Goal: Check status: Check status

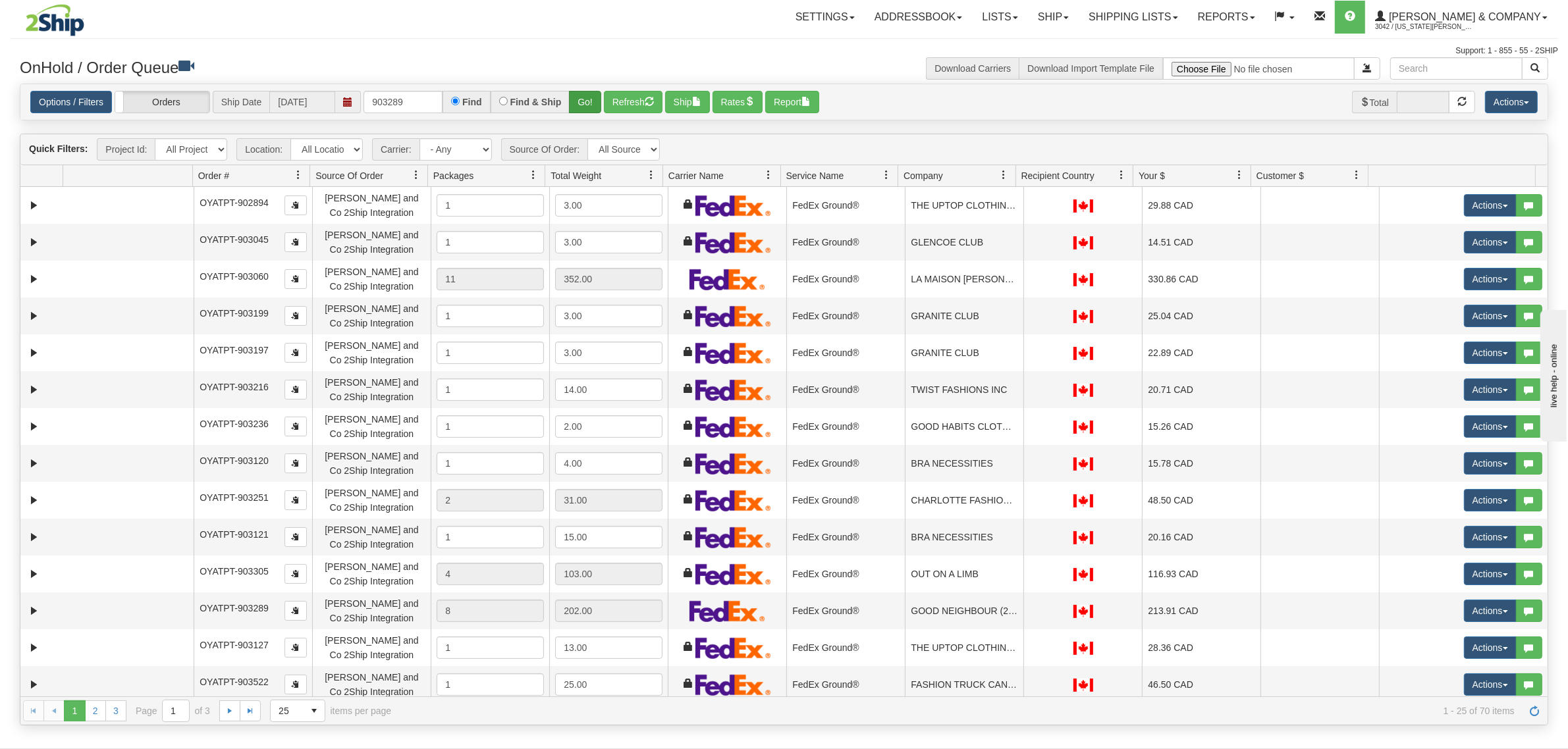
type input "903289"
click at [587, 101] on button "Go!" at bounding box center [585, 102] width 32 height 22
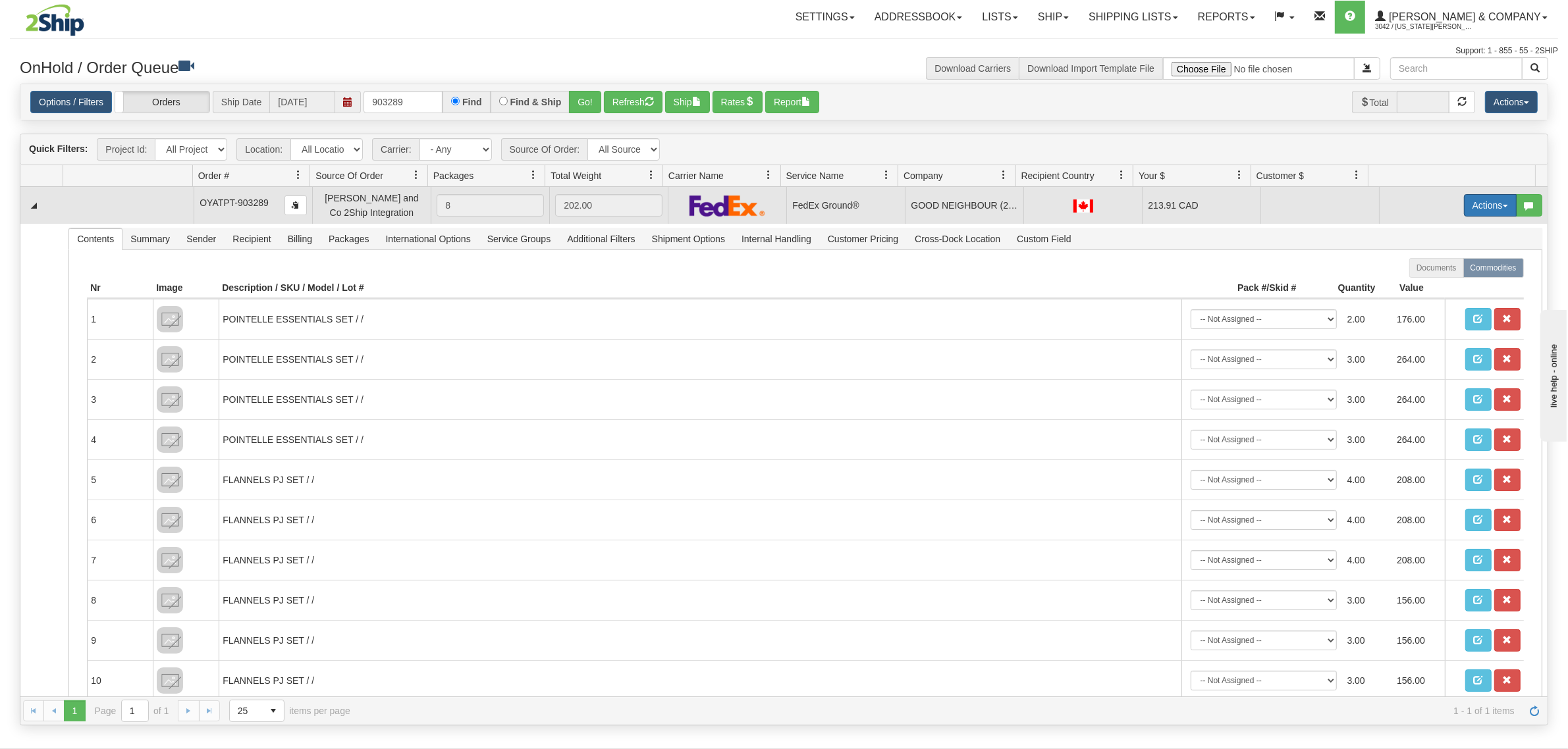
click at [1483, 209] on button "Actions" at bounding box center [1490, 205] width 53 height 22
click at [1457, 263] on span "Rate All Services" at bounding box center [1463, 264] width 79 height 10
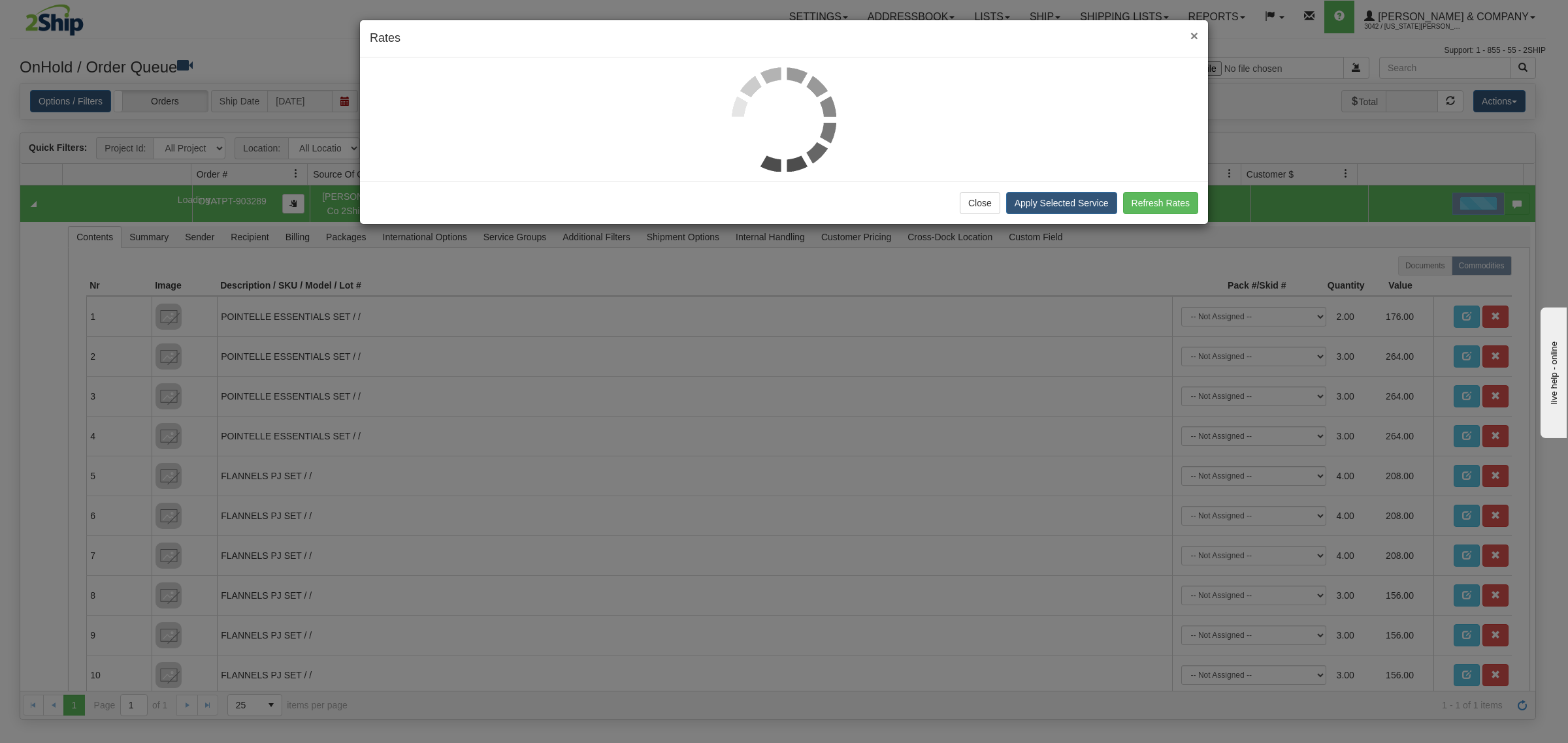
click at [1195, 34] on span "×" at bounding box center [1195, 35] width 8 height 15
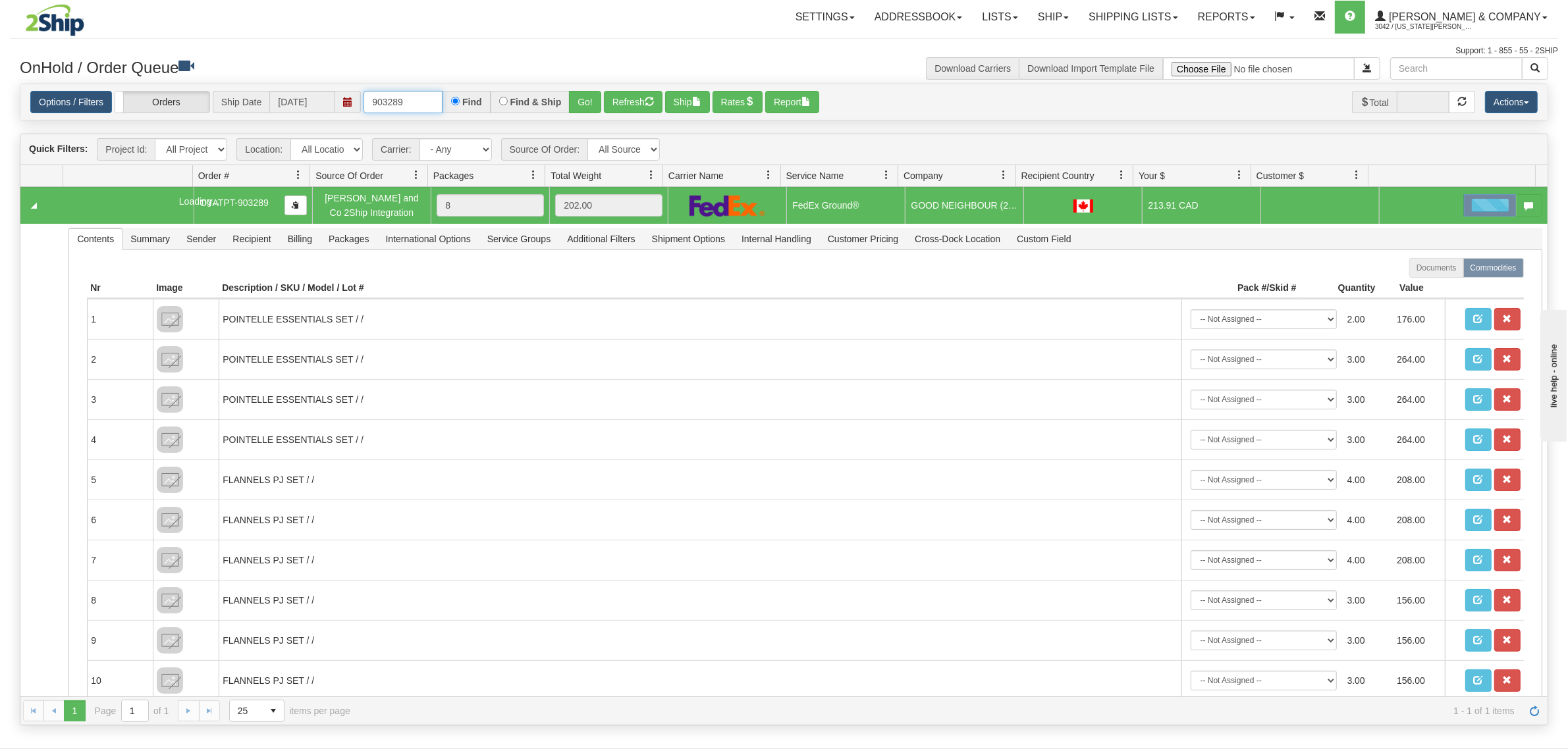
drag, startPoint x: 406, startPoint y: 107, endPoint x: 297, endPoint y: 130, distance: 111.4
click at [297, 130] on div "Is equal to Is not equal to Contains Does not contains CAD USD EUR ZAR [PERSON_…" at bounding box center [784, 404] width 1548 height 643
click at [1469, 5] on link "[PERSON_NAME] & Company 3042 / [US_STATE] [PERSON_NAME]" at bounding box center [1462, 17] width 192 height 33
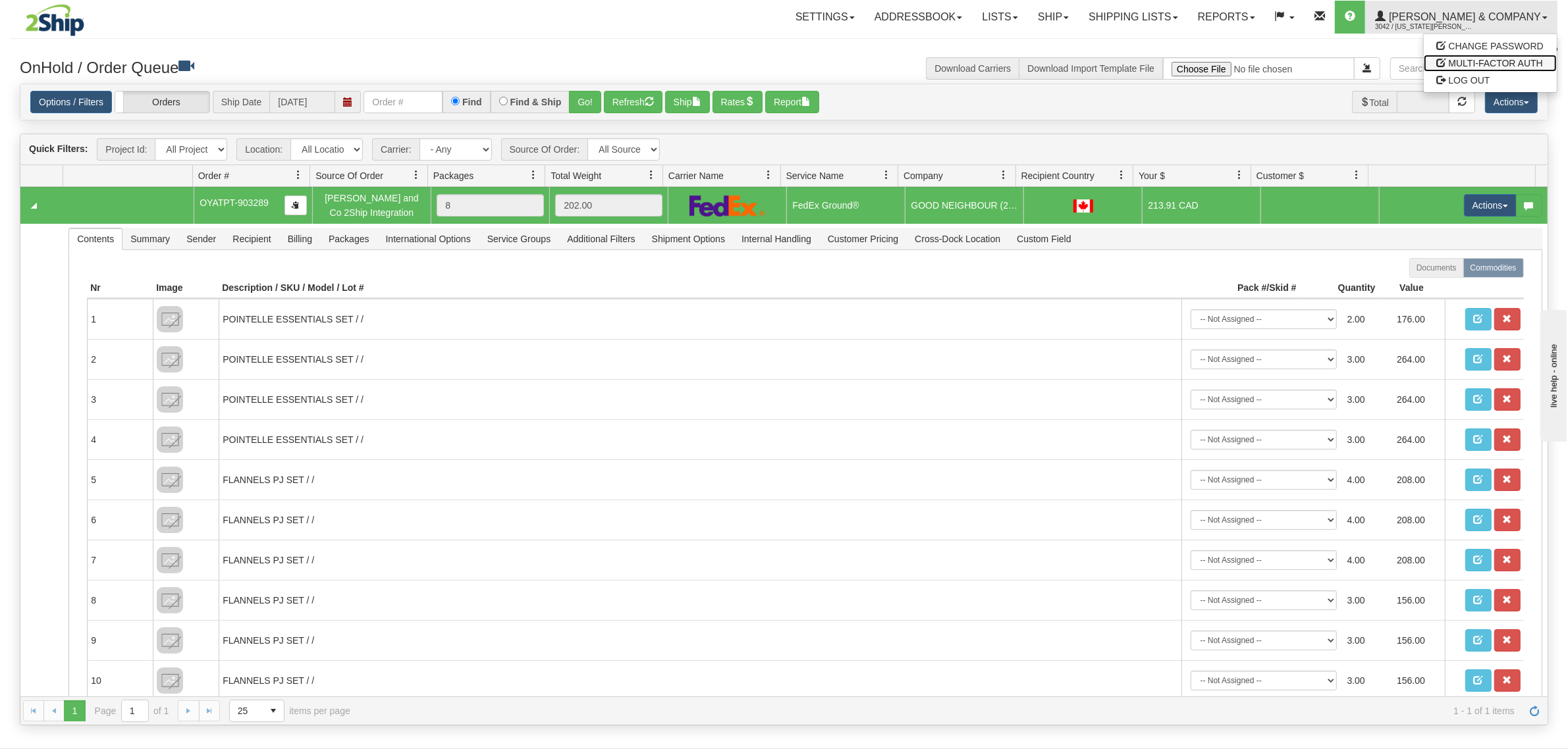
click at [1473, 68] on span "MULTI-FACTOR AUTH" at bounding box center [1495, 62] width 94 height 10
